Goal: Navigation & Orientation: Find specific page/section

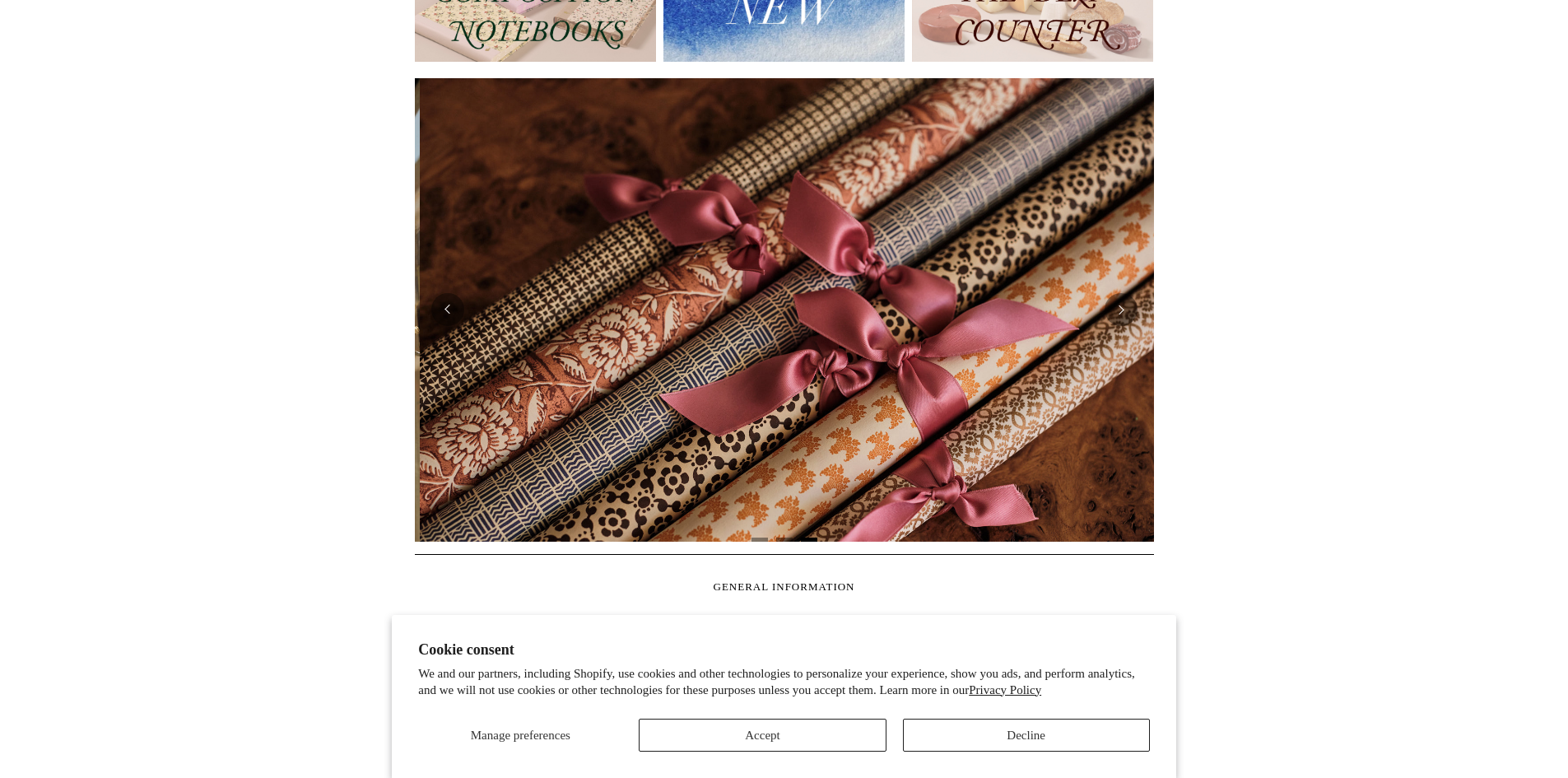
scroll to position [0, 1478]
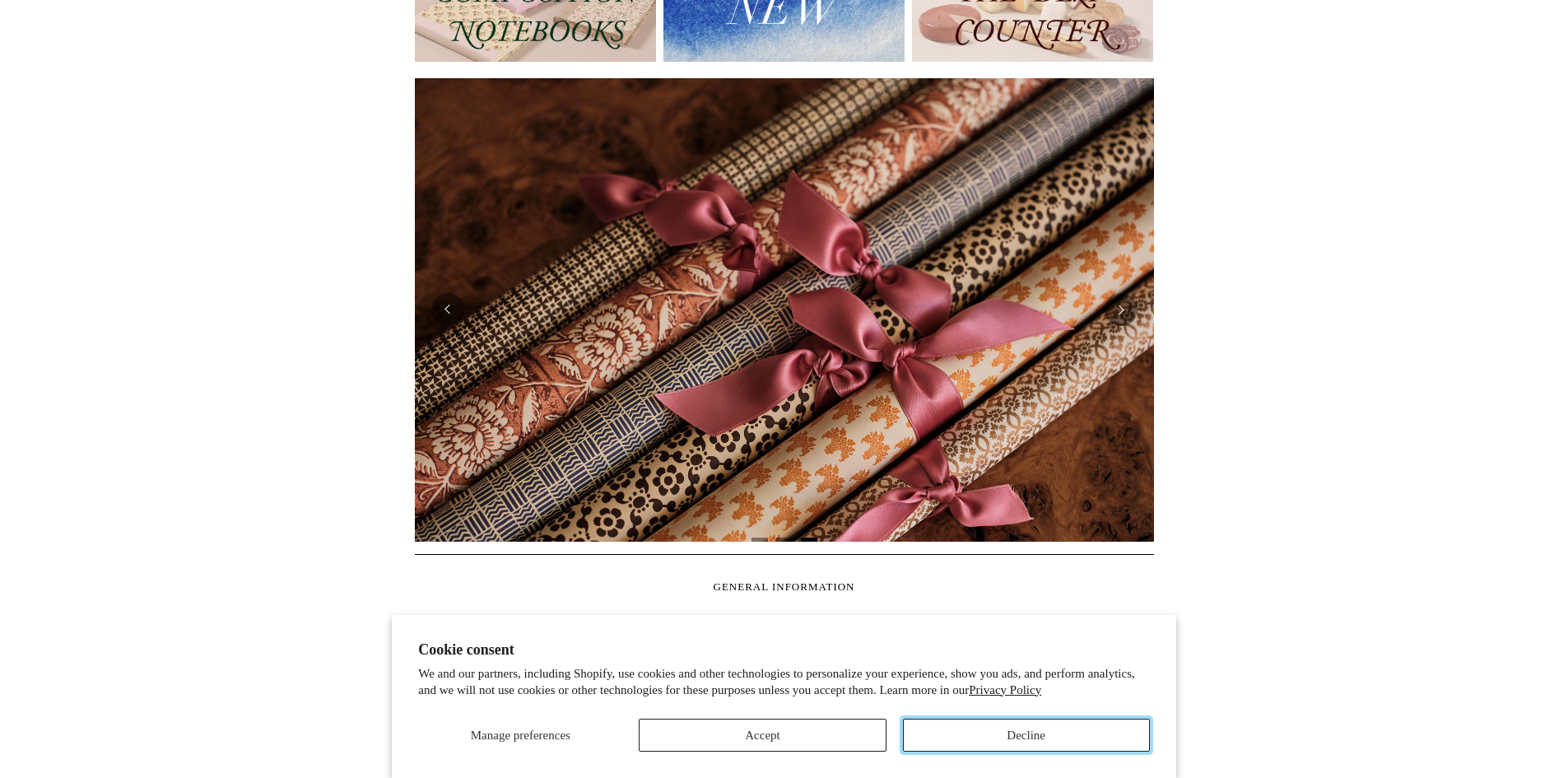
click at [991, 737] on button "Decline" at bounding box center [1027, 735] width 247 height 33
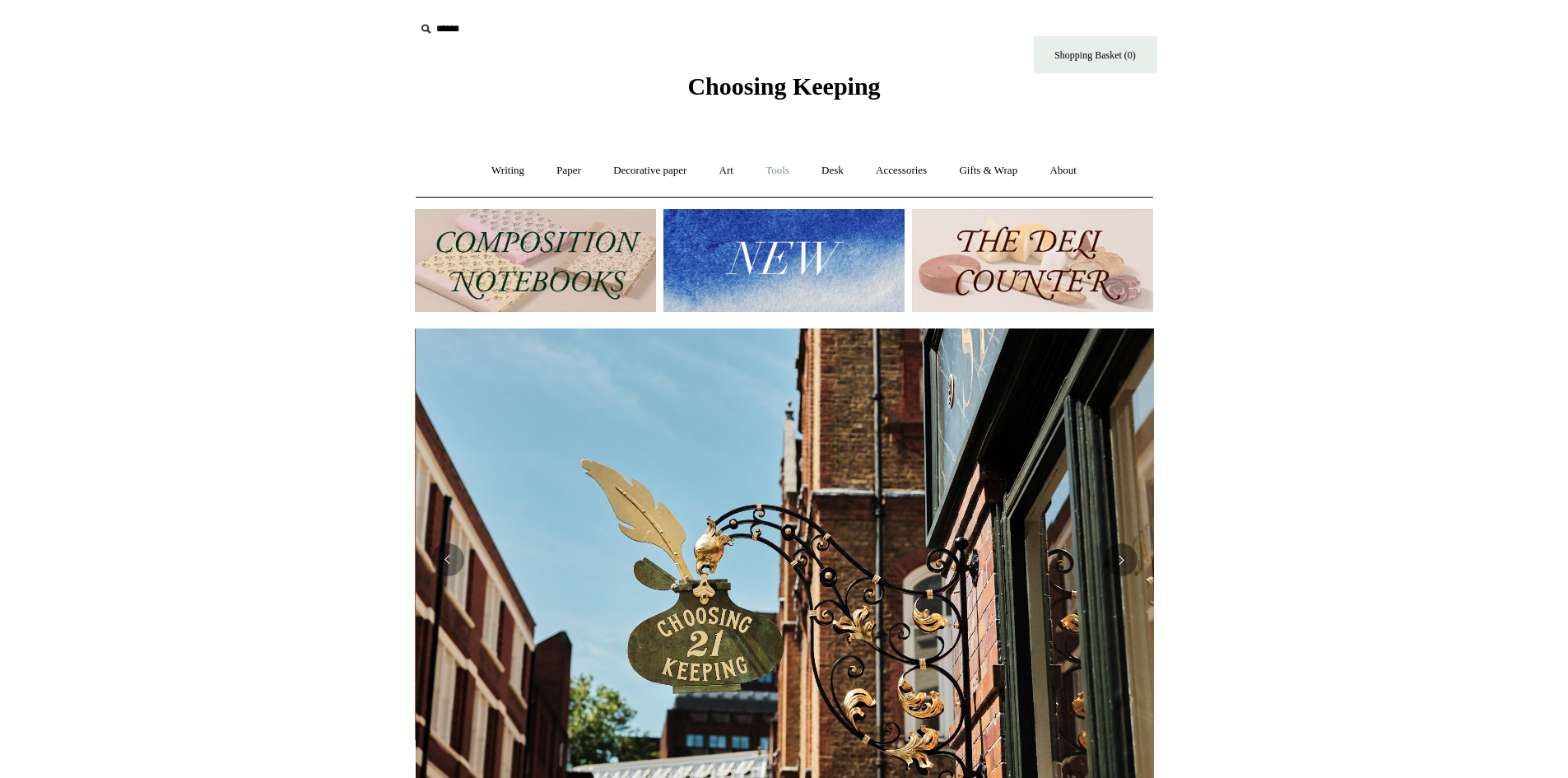
scroll to position [0, 740]
click at [774, 170] on link "Tools +" at bounding box center [777, 171] width 53 height 44
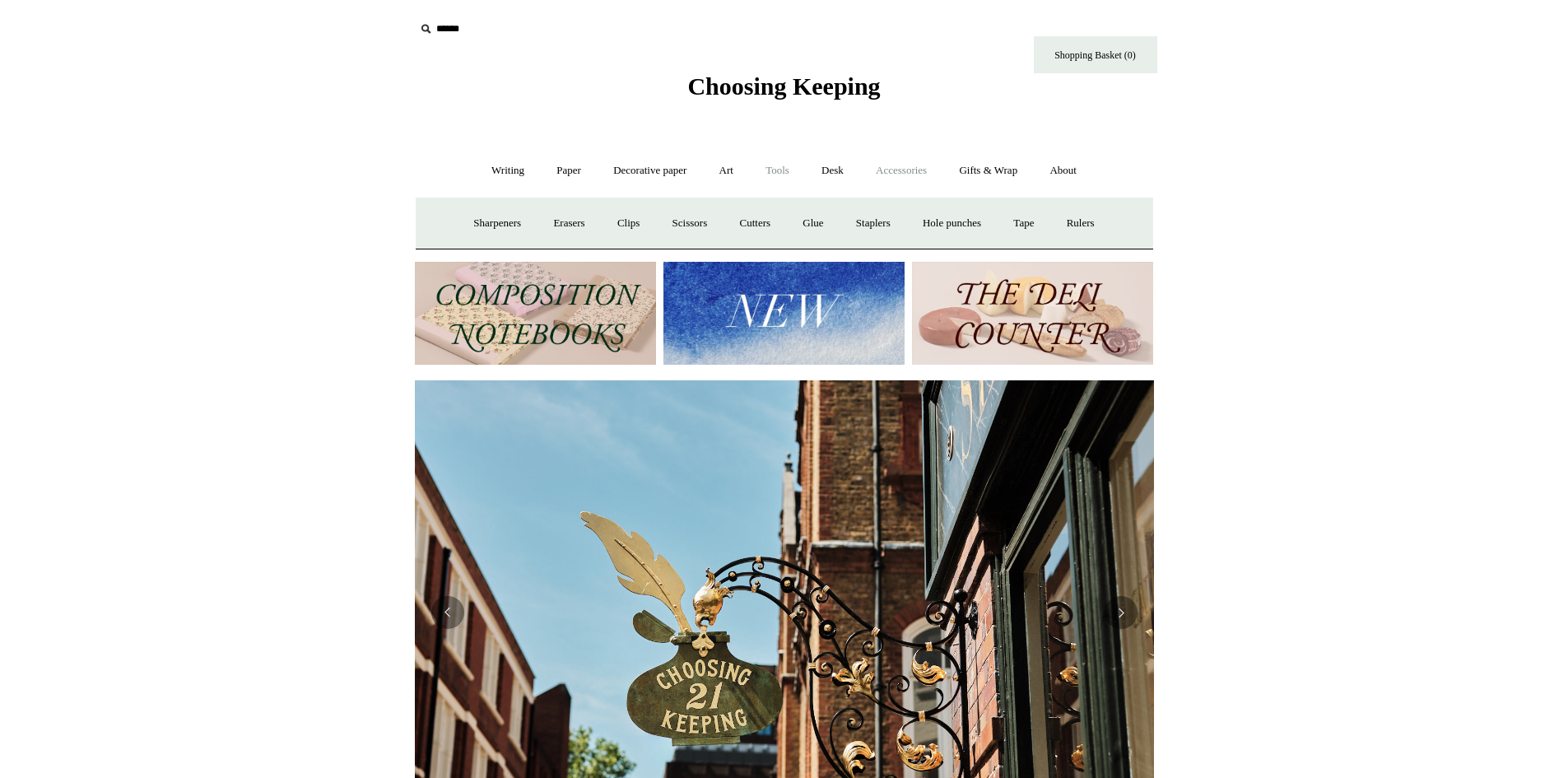
click at [886, 169] on link "Accessories +" at bounding box center [902, 171] width 81 height 44
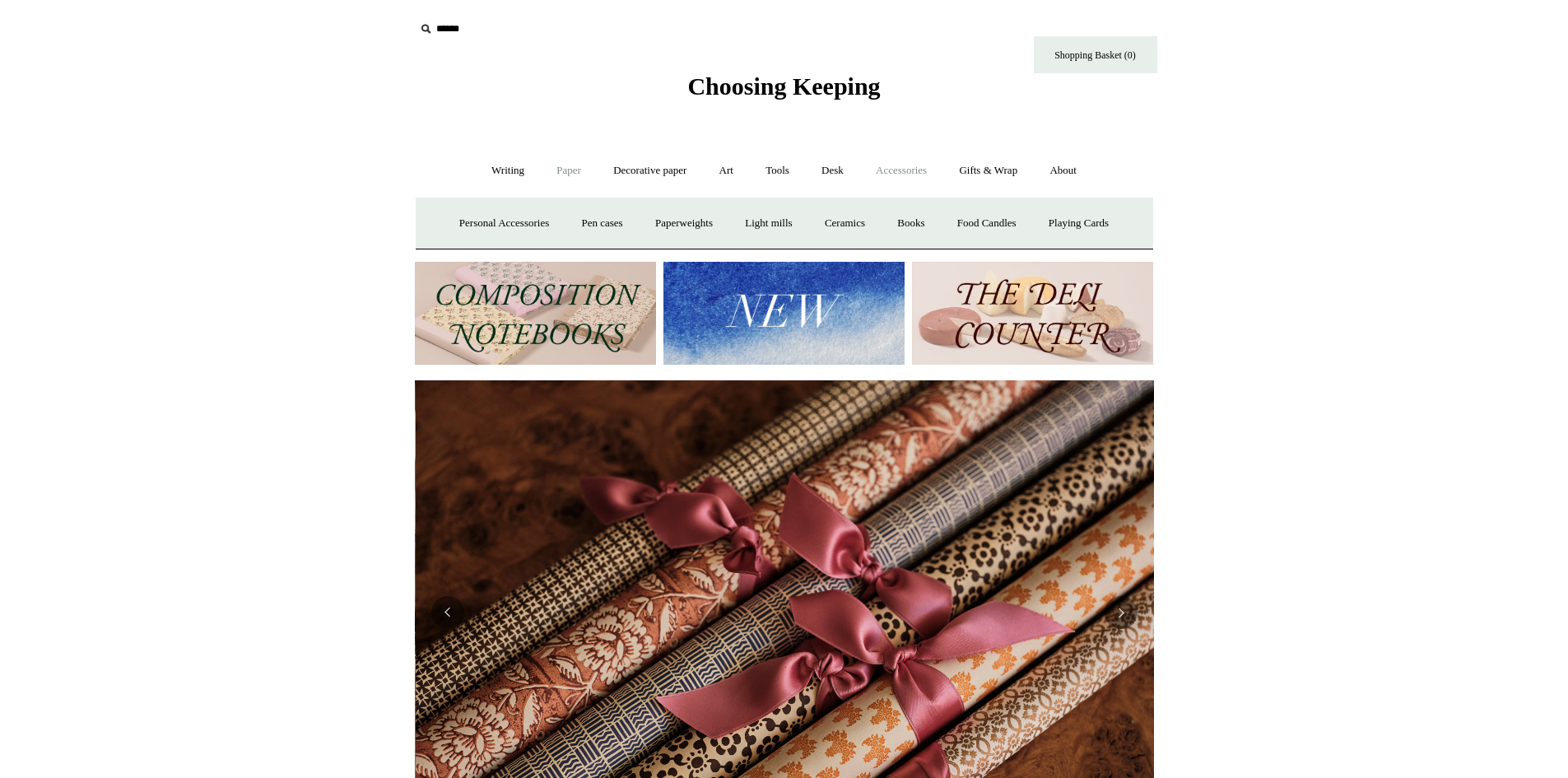
scroll to position [0, 1478]
click at [507, 172] on link "Writing +" at bounding box center [508, 171] width 62 height 44
click at [567, 221] on link "Fountain pens +" at bounding box center [583, 224] width 90 height 44
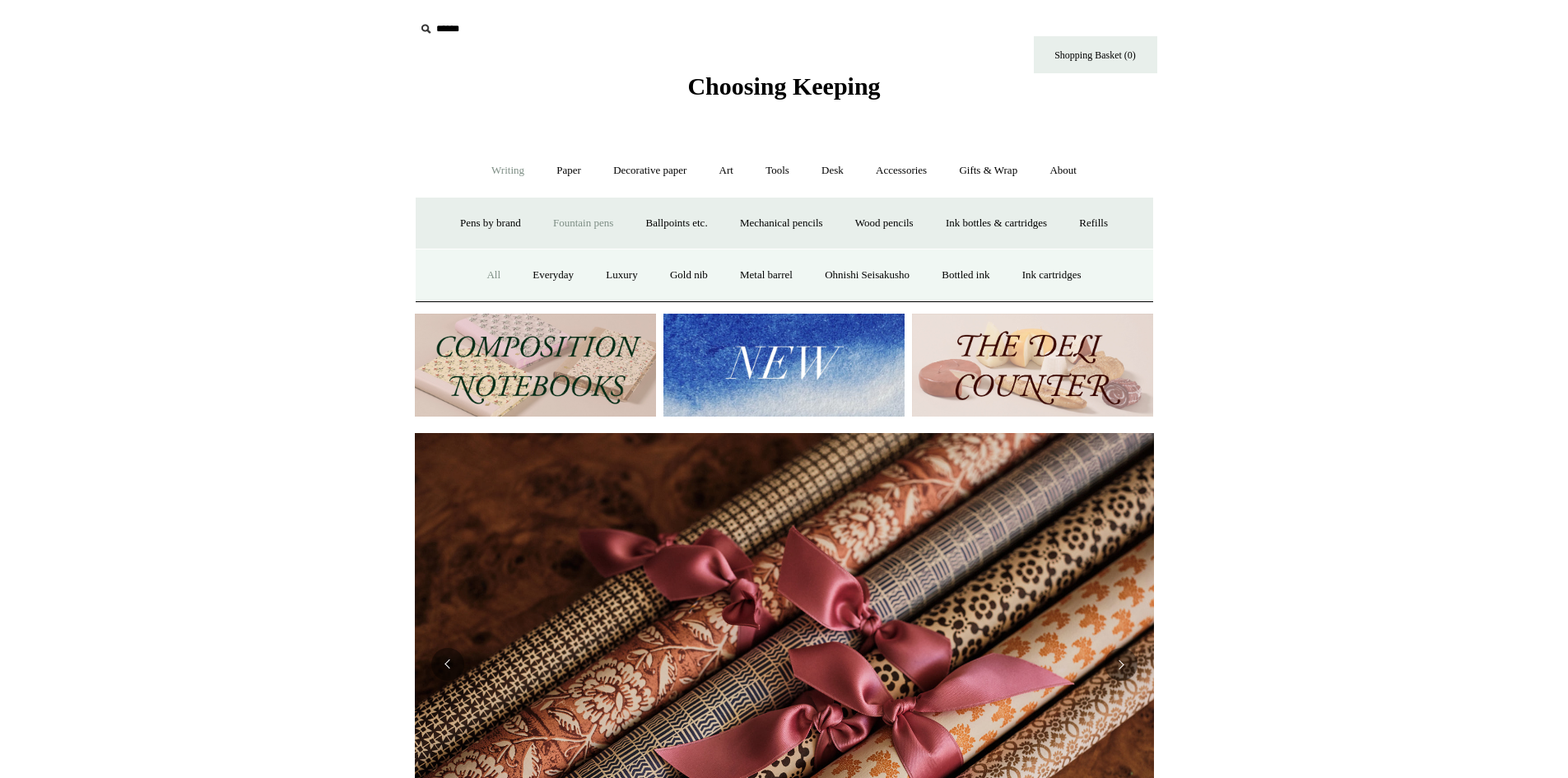
click at [479, 270] on link "All" at bounding box center [494, 275] width 44 height 44
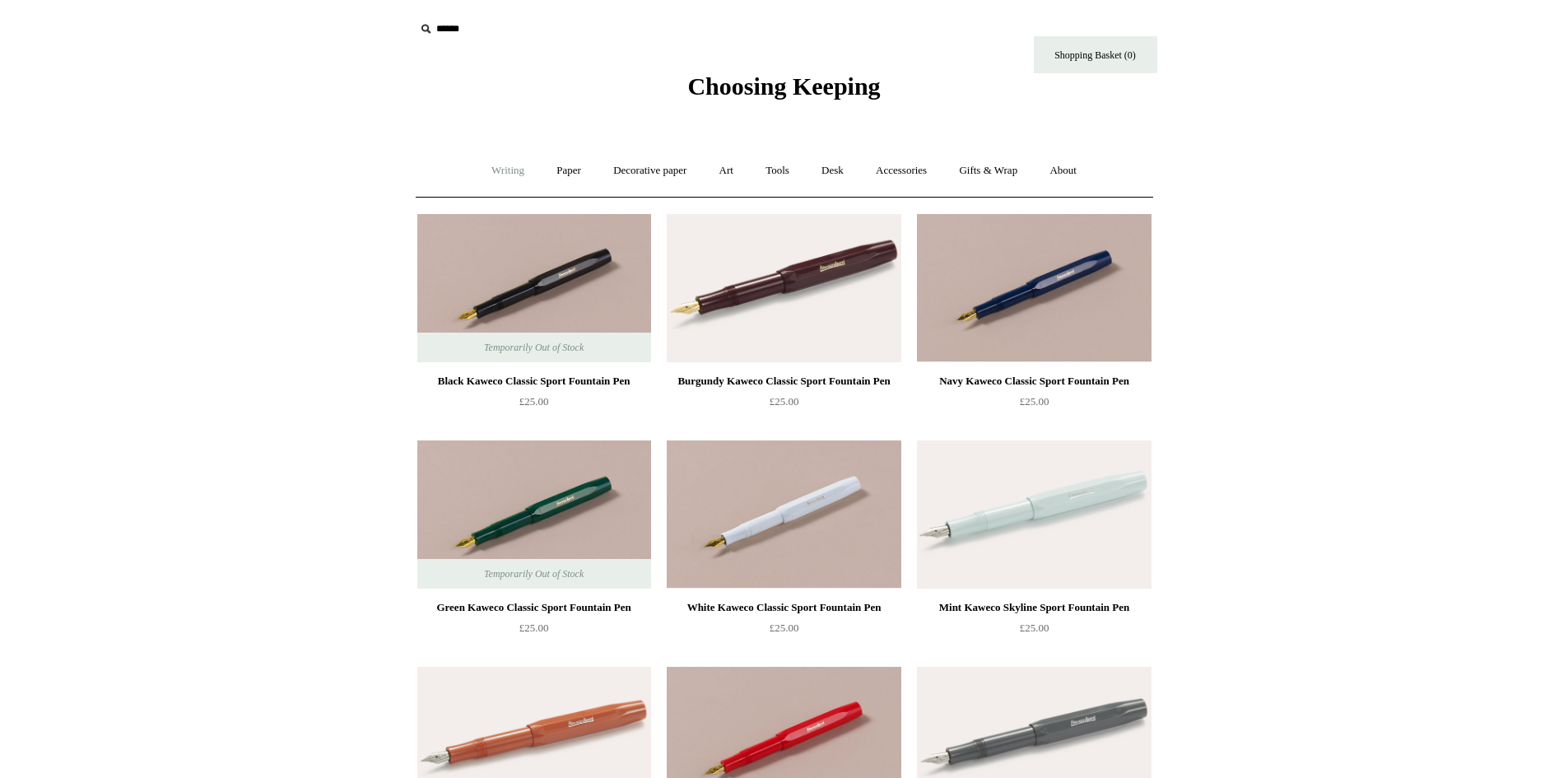
click at [502, 165] on link "Writing +" at bounding box center [508, 171] width 62 height 44
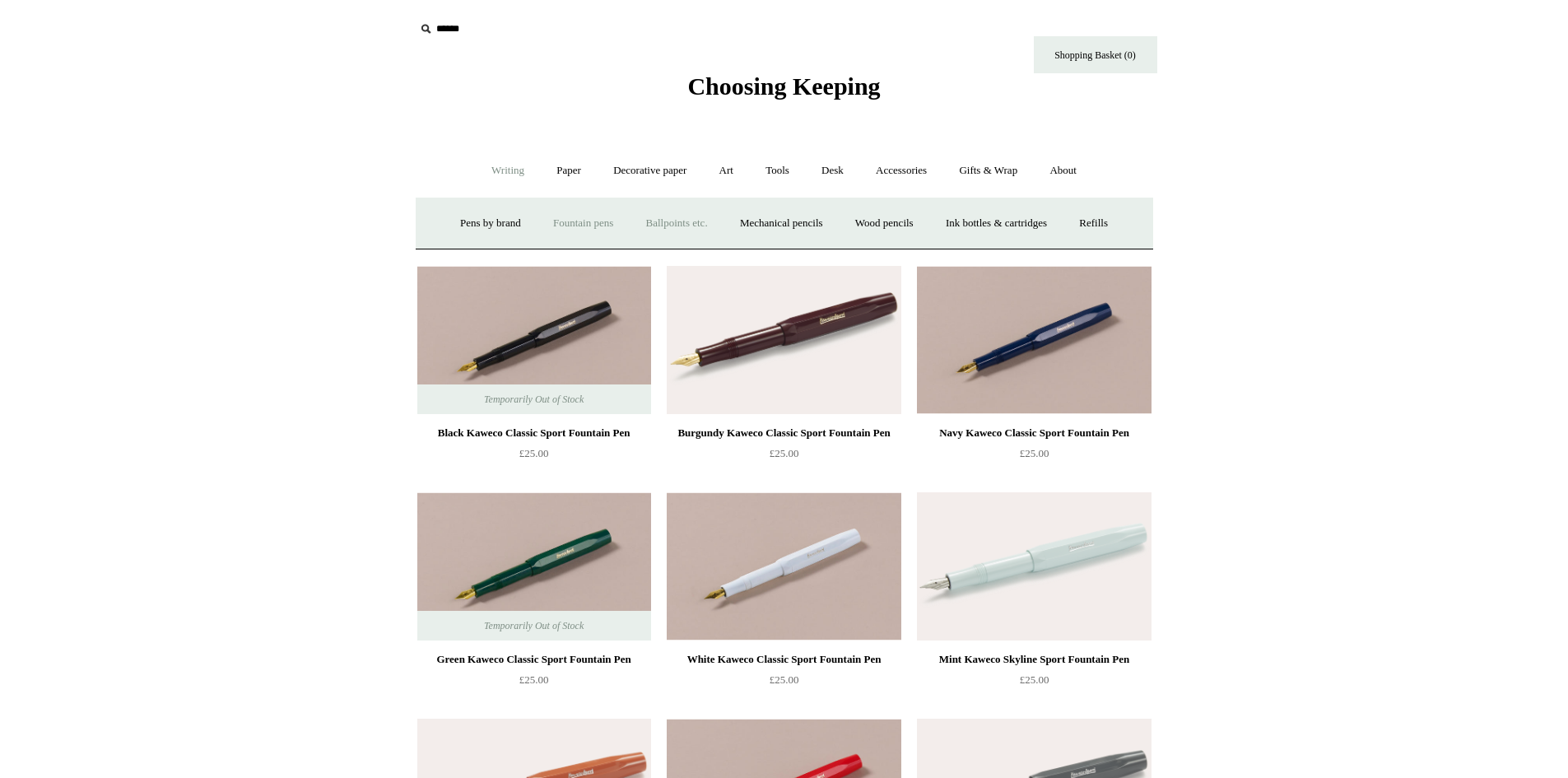
click at [666, 223] on link "Ballpoints etc. +" at bounding box center [677, 224] width 91 height 44
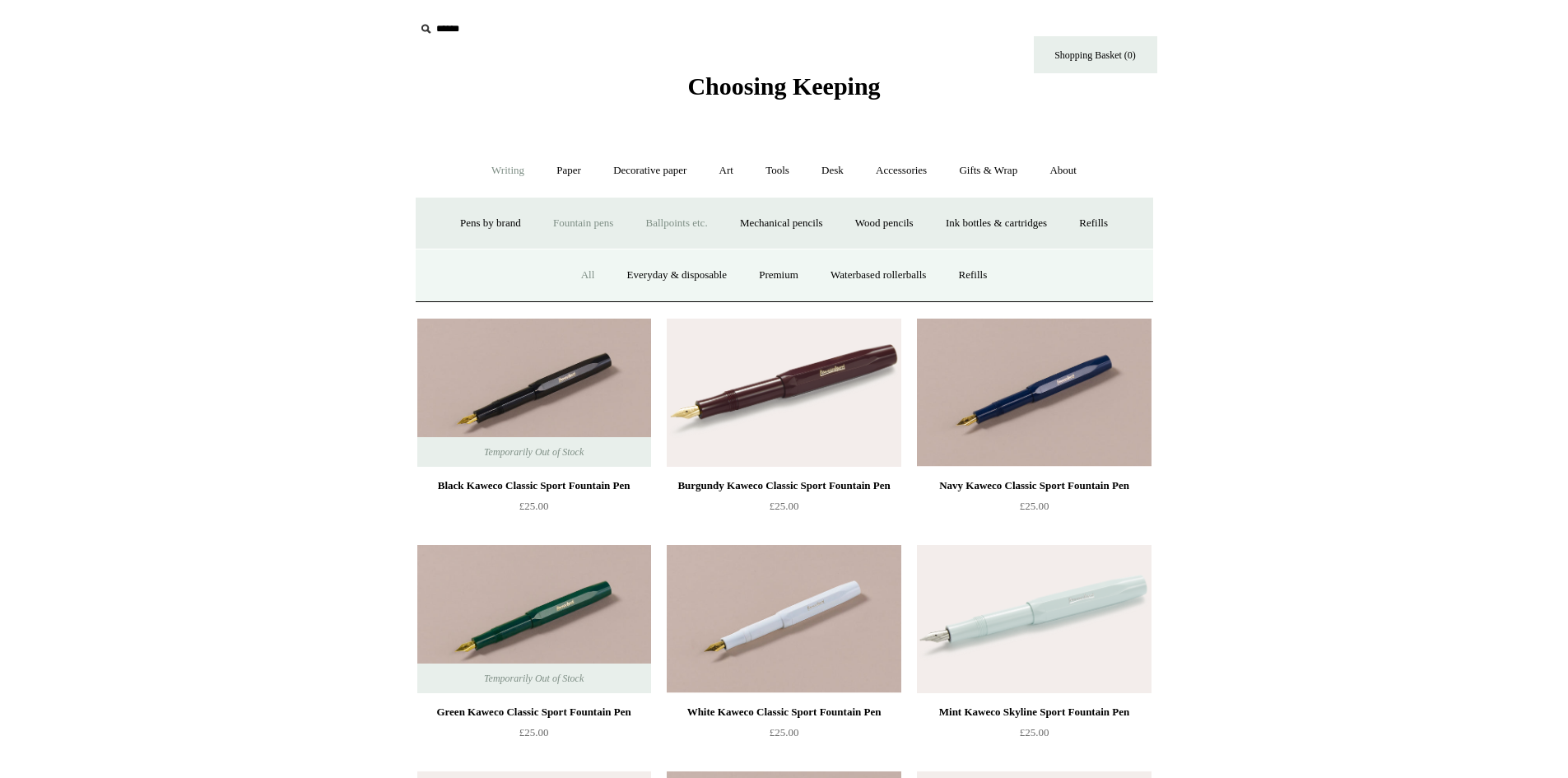
click at [579, 275] on link "All" at bounding box center [589, 275] width 44 height 44
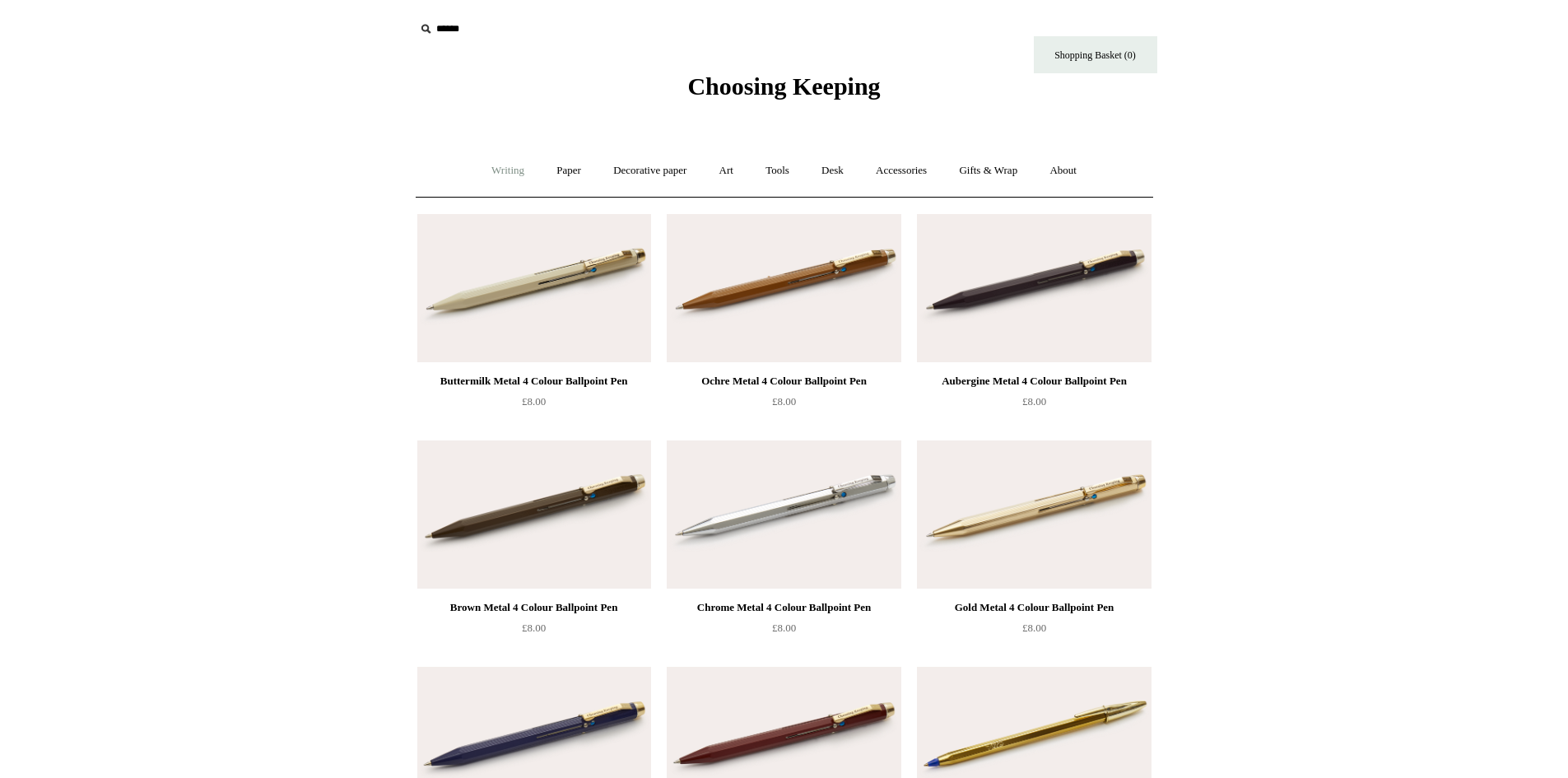
click at [489, 177] on link "Writing +" at bounding box center [508, 171] width 62 height 44
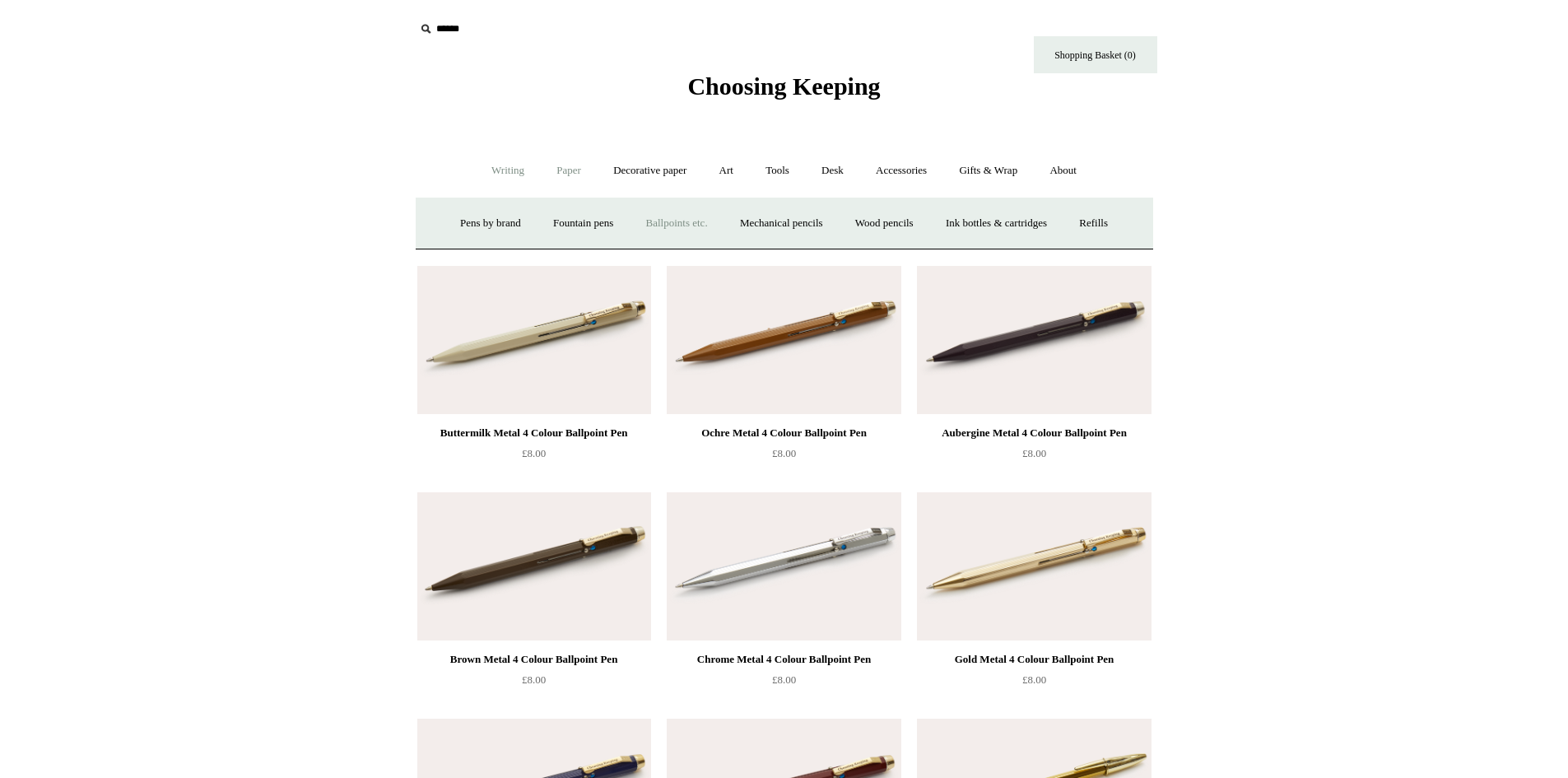
click at [569, 176] on link "Paper +" at bounding box center [569, 171] width 54 height 44
click at [540, 212] on link "Notebooks +" at bounding box center [554, 224] width 76 height 44
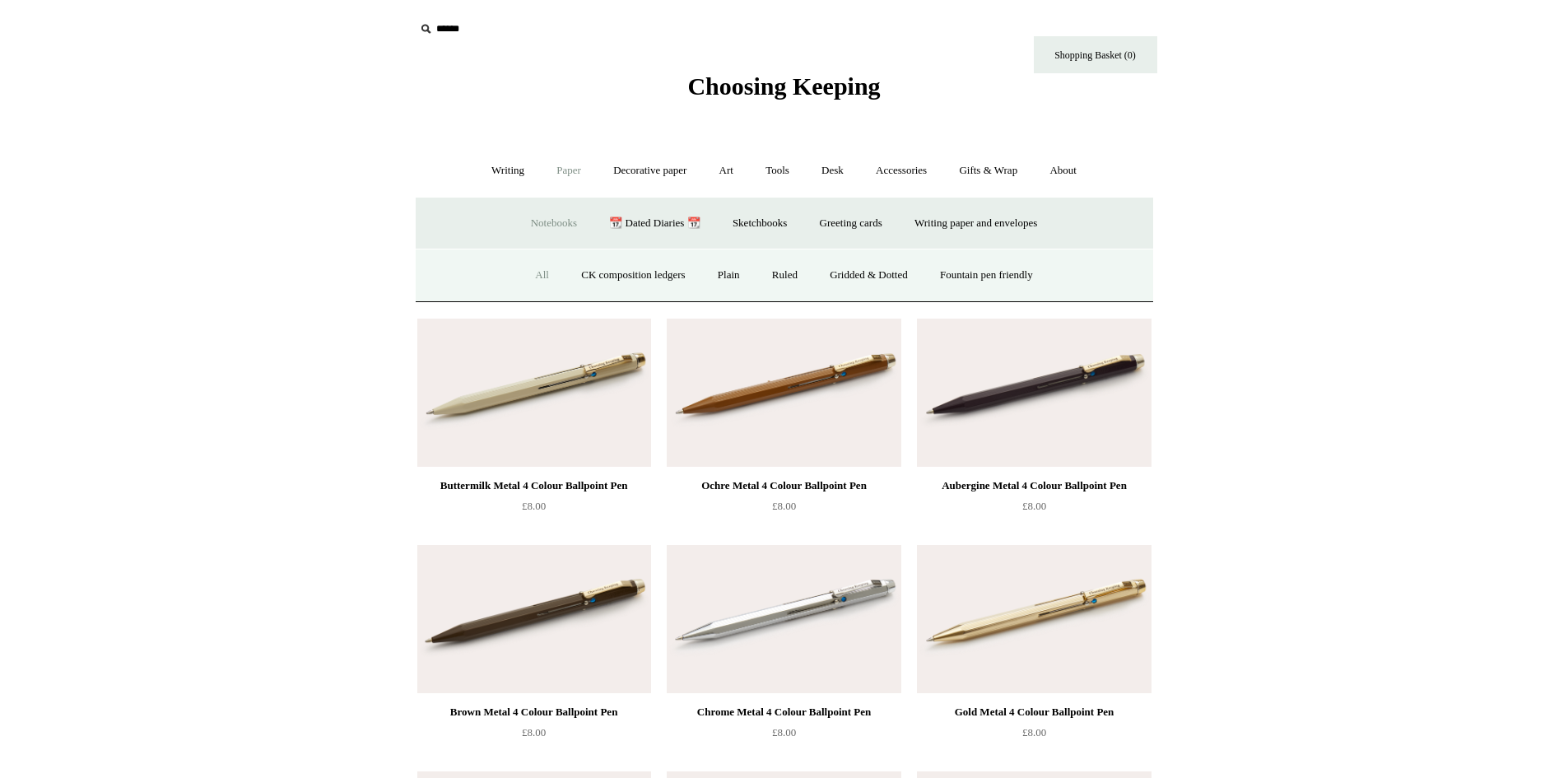
click at [528, 276] on link "All" at bounding box center [542, 275] width 44 height 44
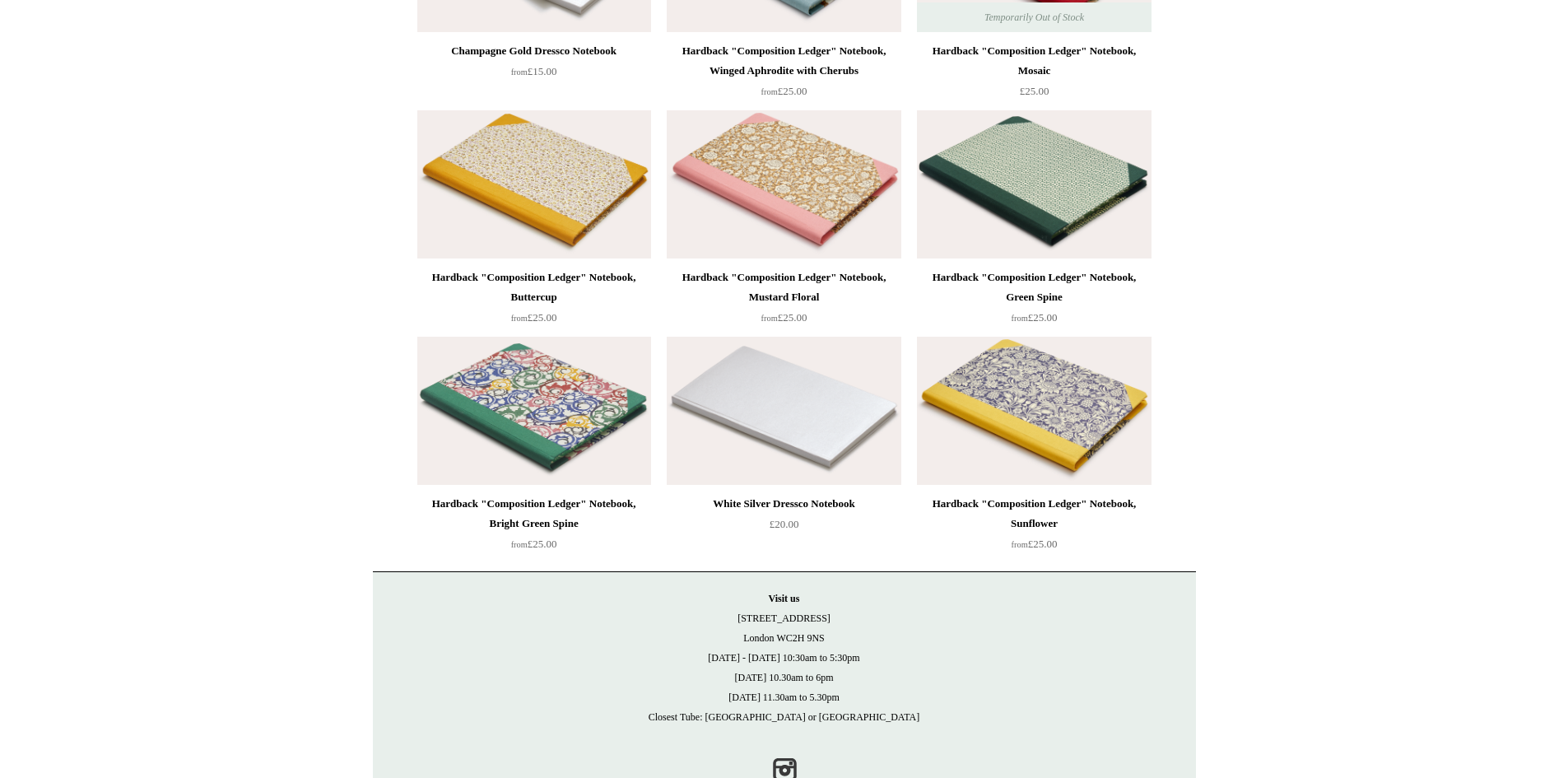
scroll to position [11027, 0]
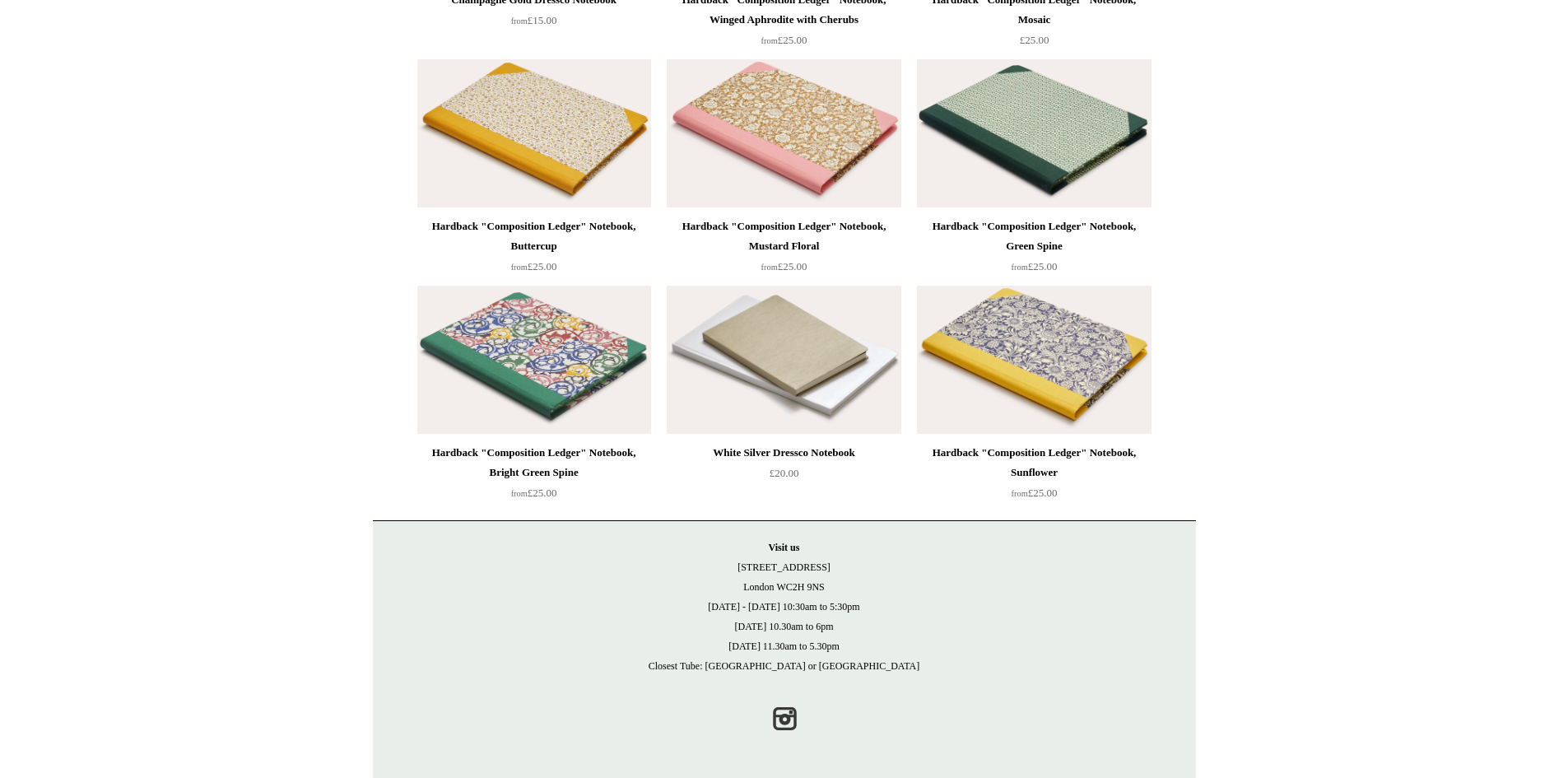
click at [736, 346] on img at bounding box center [784, 360] width 234 height 149
